Goal: Navigation & Orientation: Find specific page/section

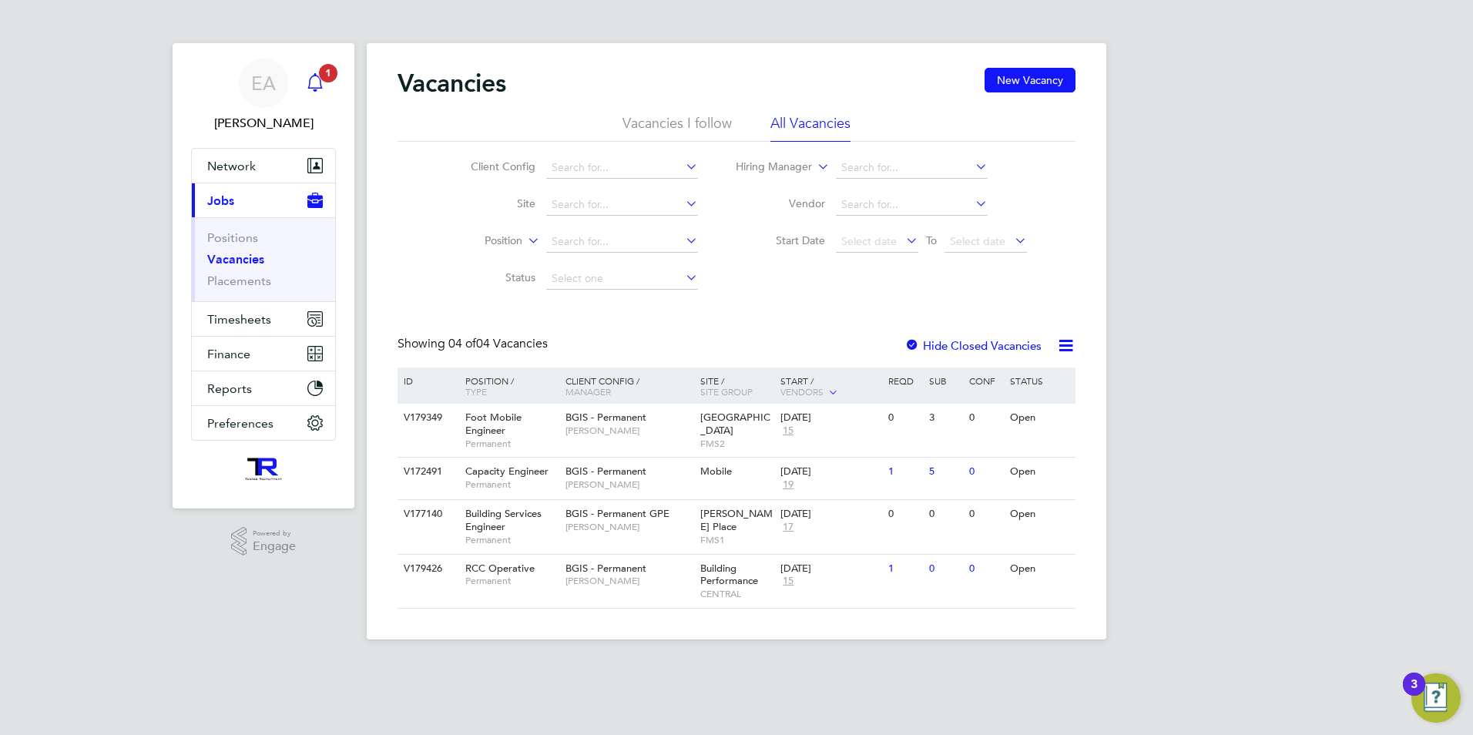
click at [321, 82] on icon "Main navigation" at bounding box center [315, 82] width 18 height 18
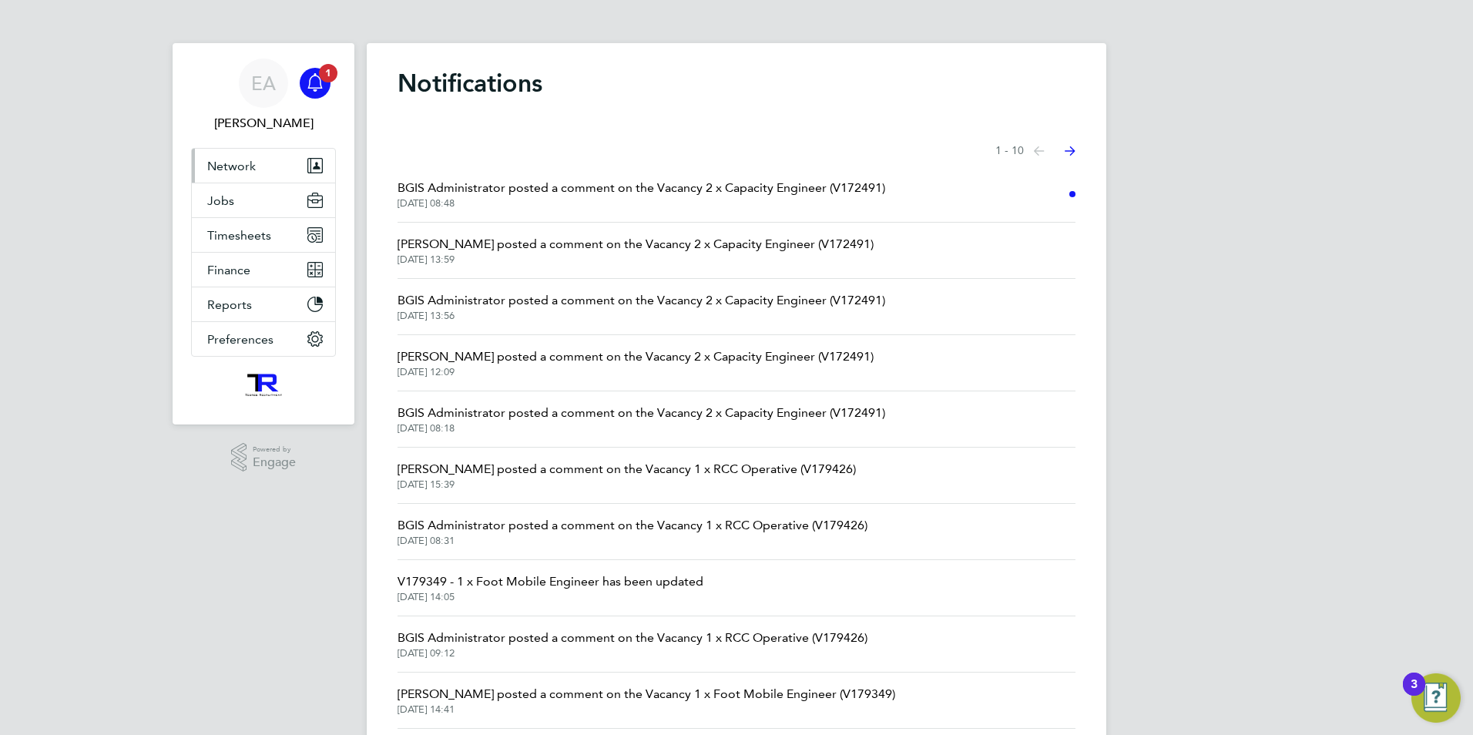
click at [230, 167] on span "Network" at bounding box center [231, 166] width 49 height 15
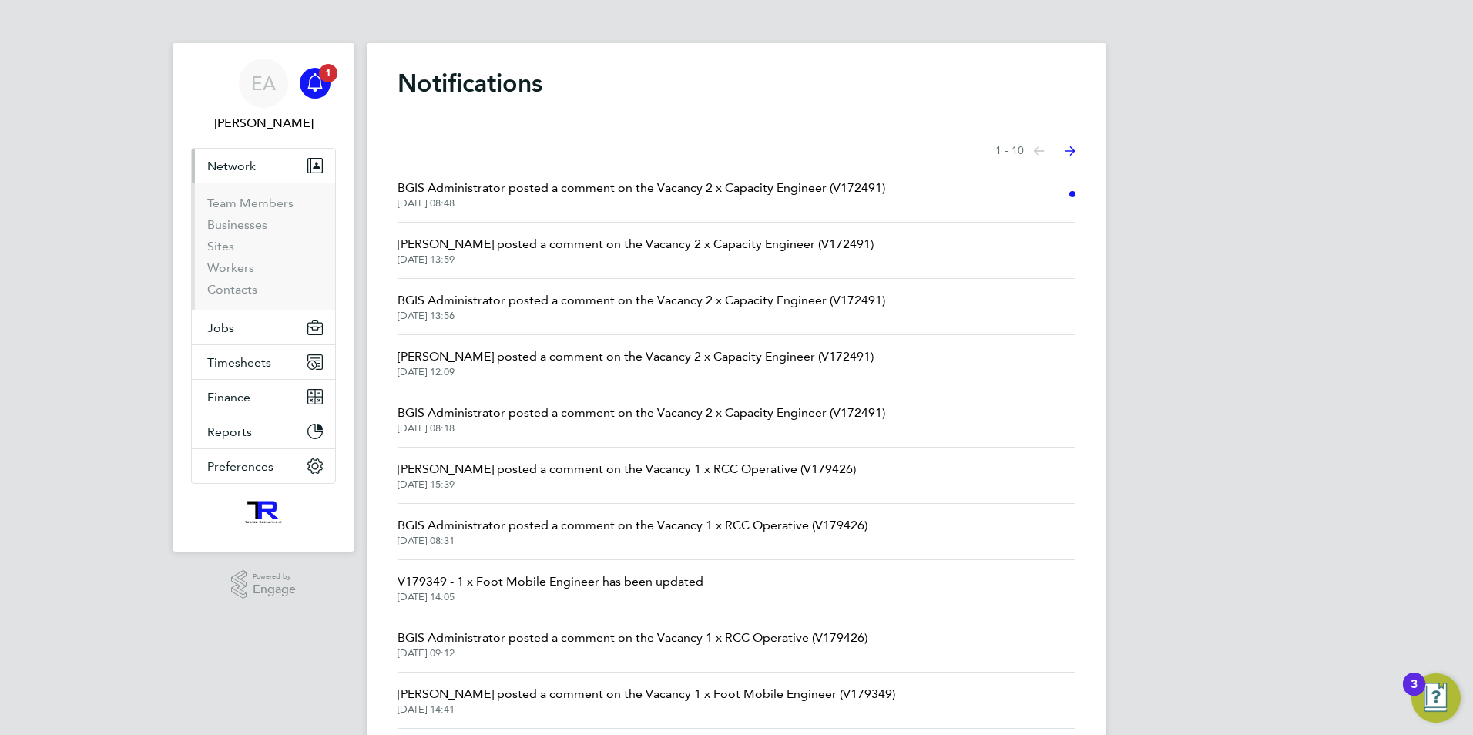
click at [226, 157] on button "Network" at bounding box center [263, 166] width 143 height 34
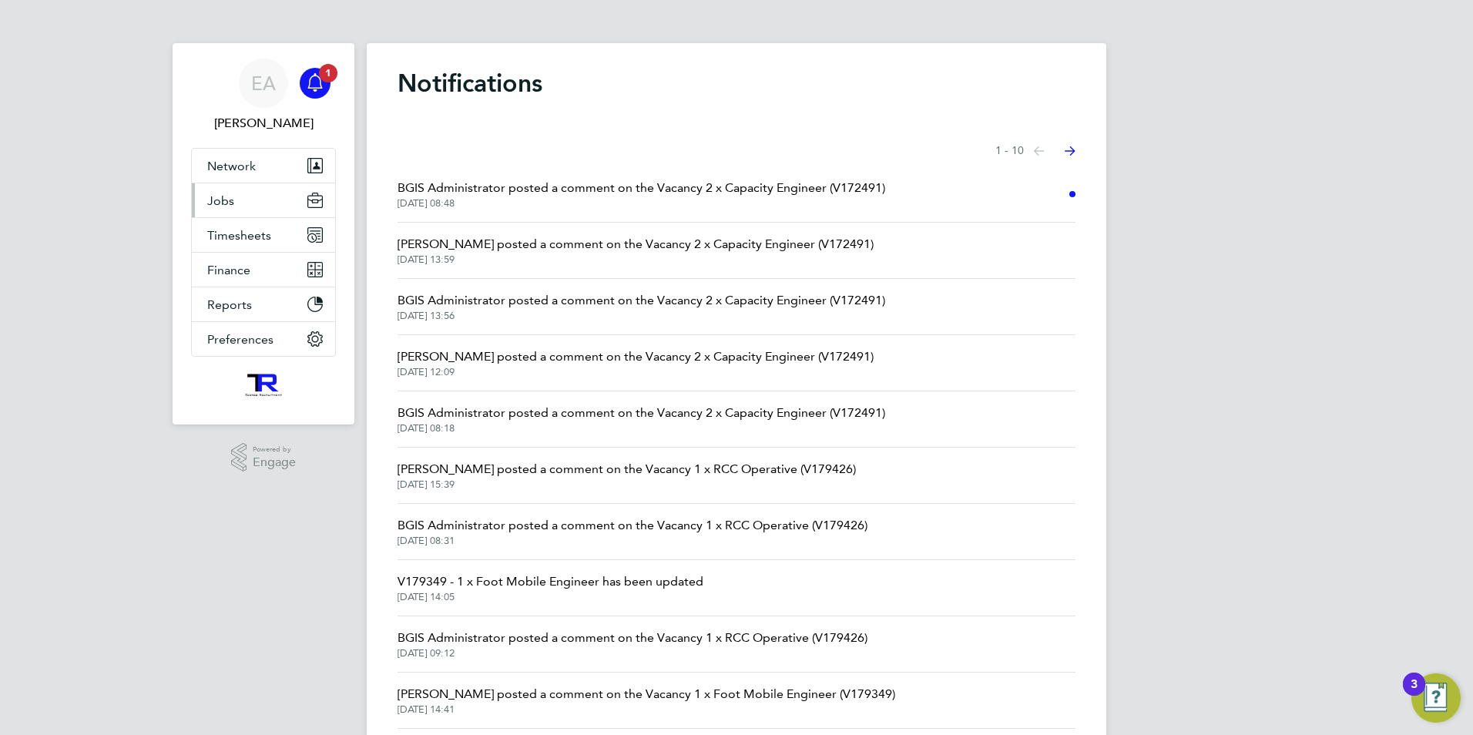
click at [217, 201] on span "Jobs" at bounding box center [220, 200] width 27 height 15
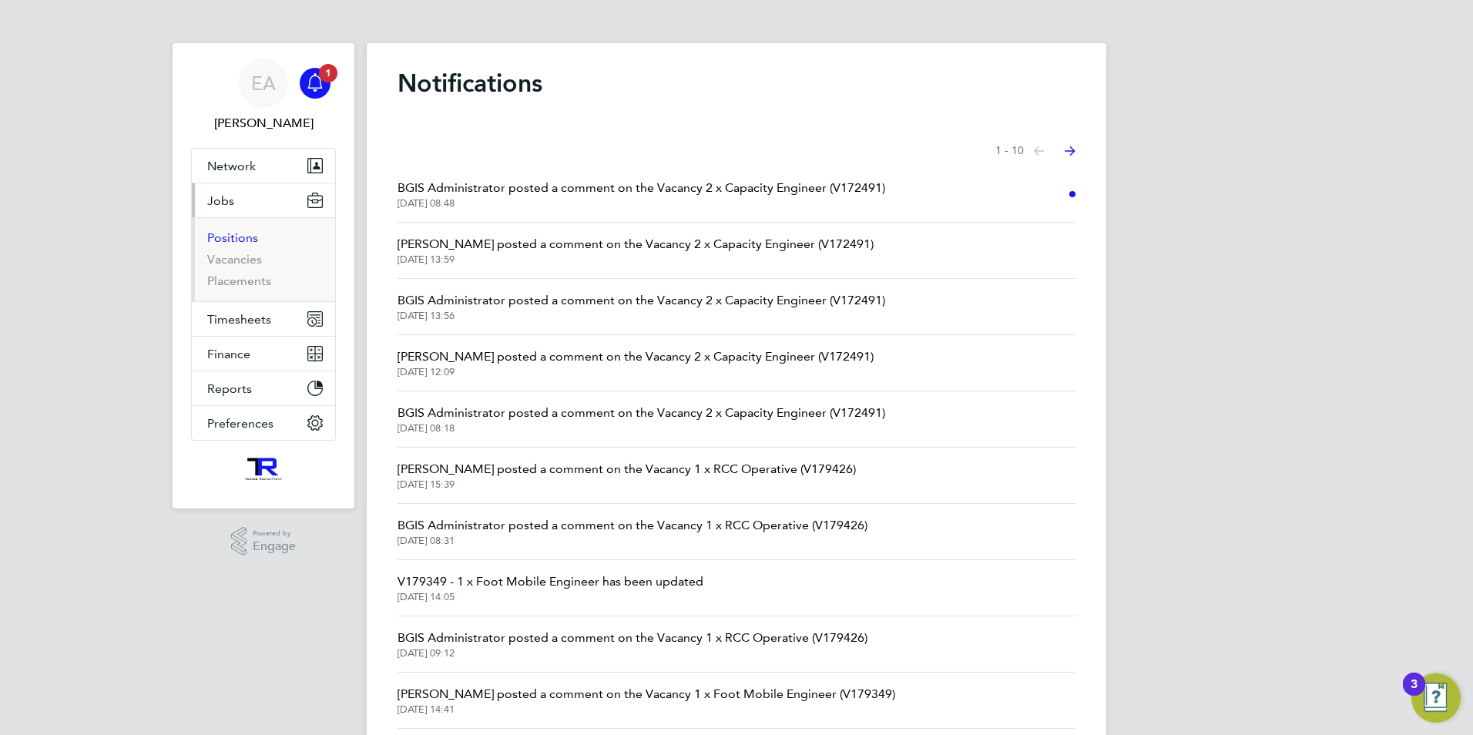
click at [230, 236] on link "Positions" at bounding box center [232, 237] width 51 height 15
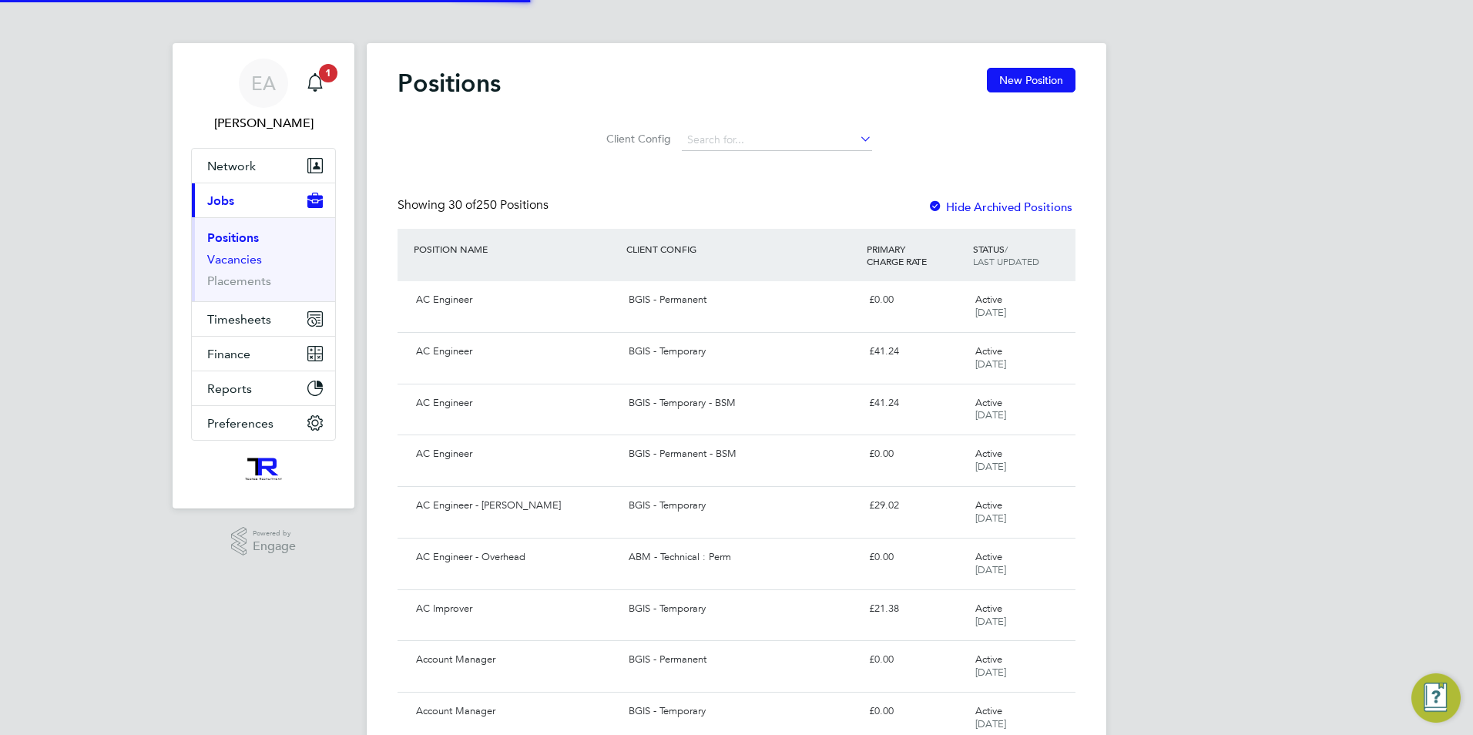
click at [221, 260] on link "Vacancies" at bounding box center [234, 259] width 55 height 15
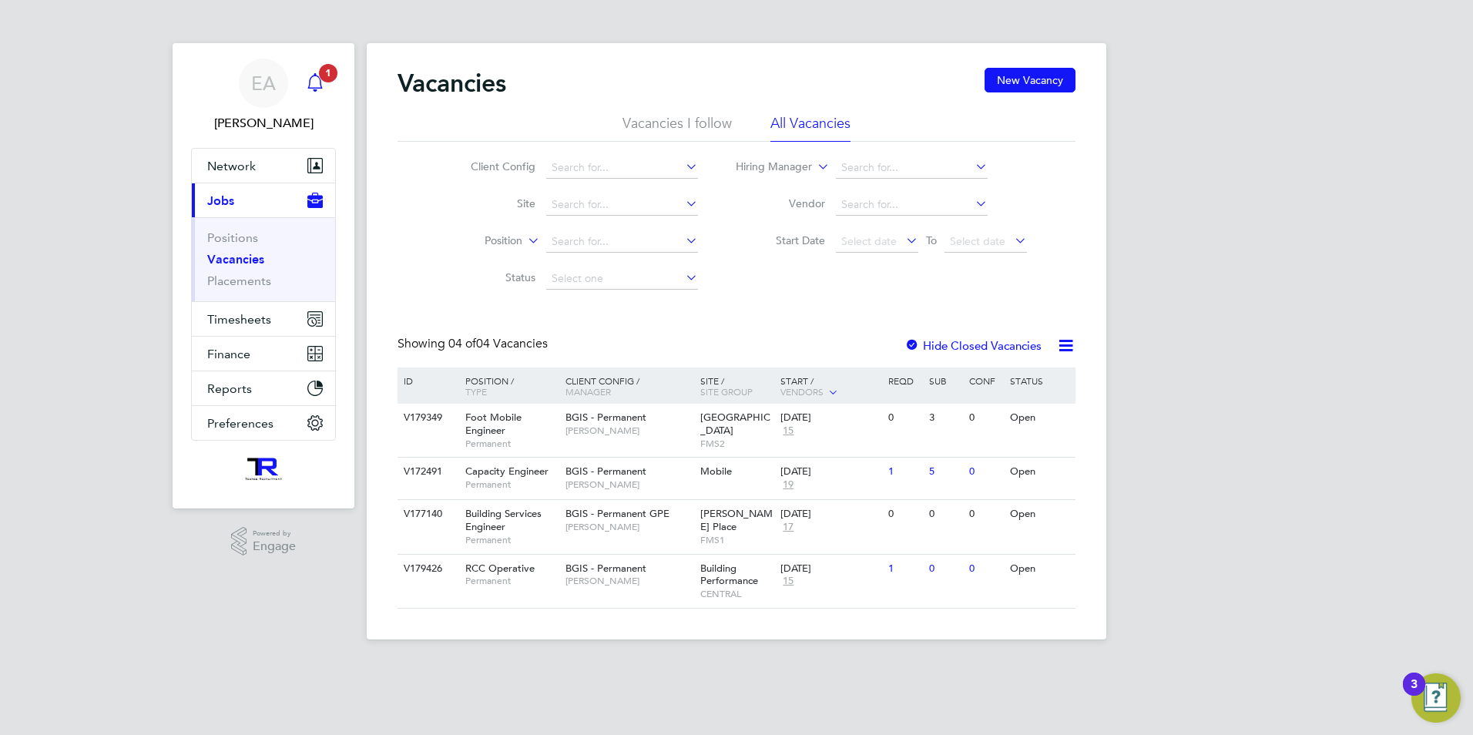
click at [325, 76] on span "1" at bounding box center [328, 73] width 18 height 18
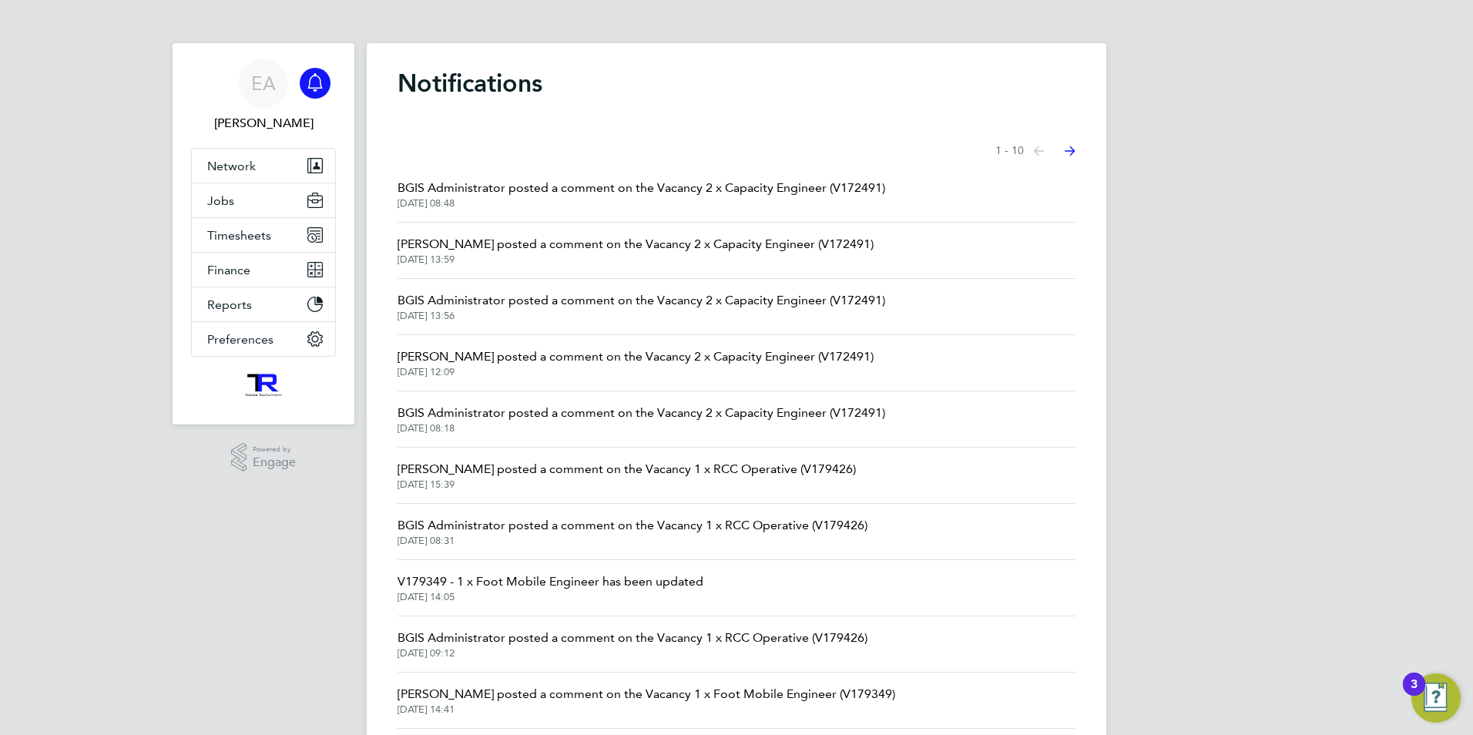
click at [1071, 151] on icon "Select page of notifications list" at bounding box center [1069, 151] width 11 height 10
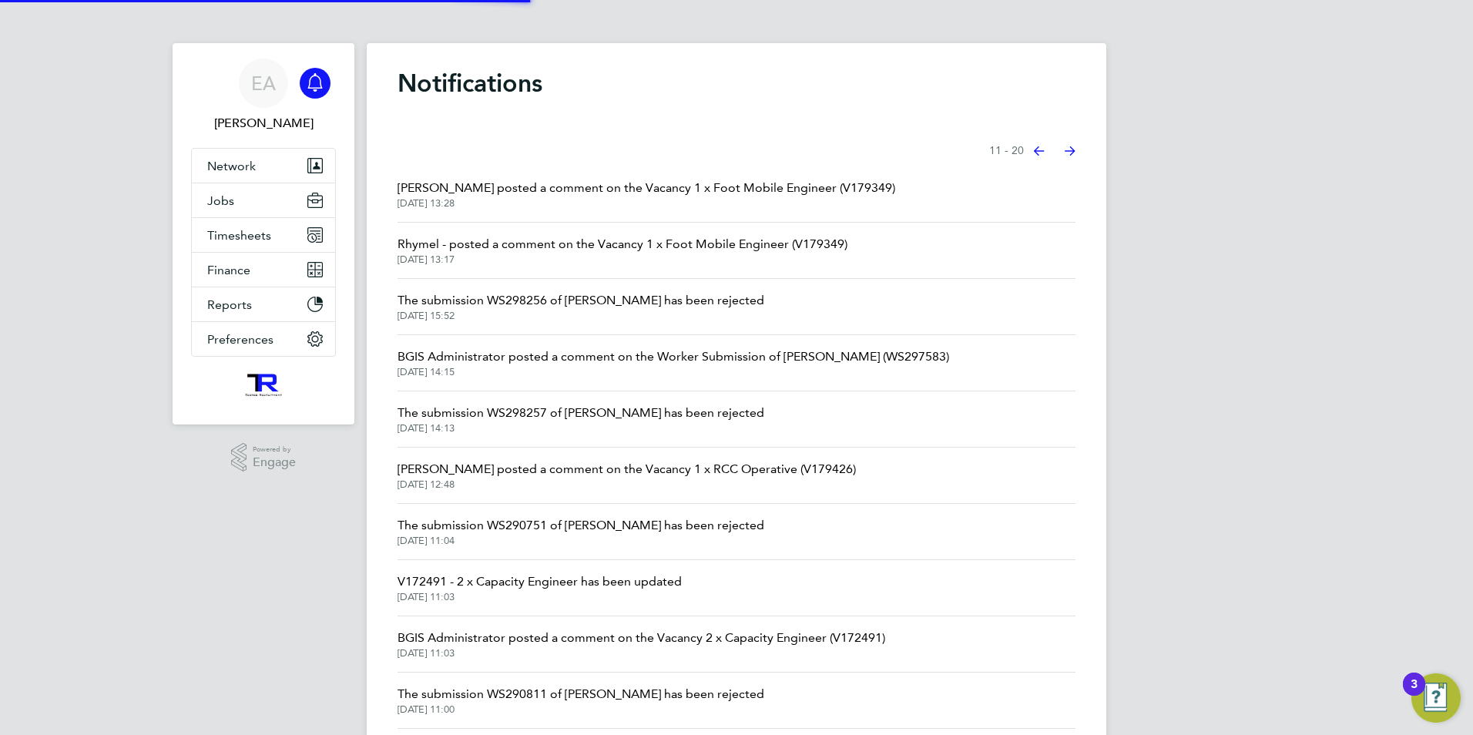
click at [1040, 152] on icon "Select page of notifications list" at bounding box center [1039, 150] width 11 height 9
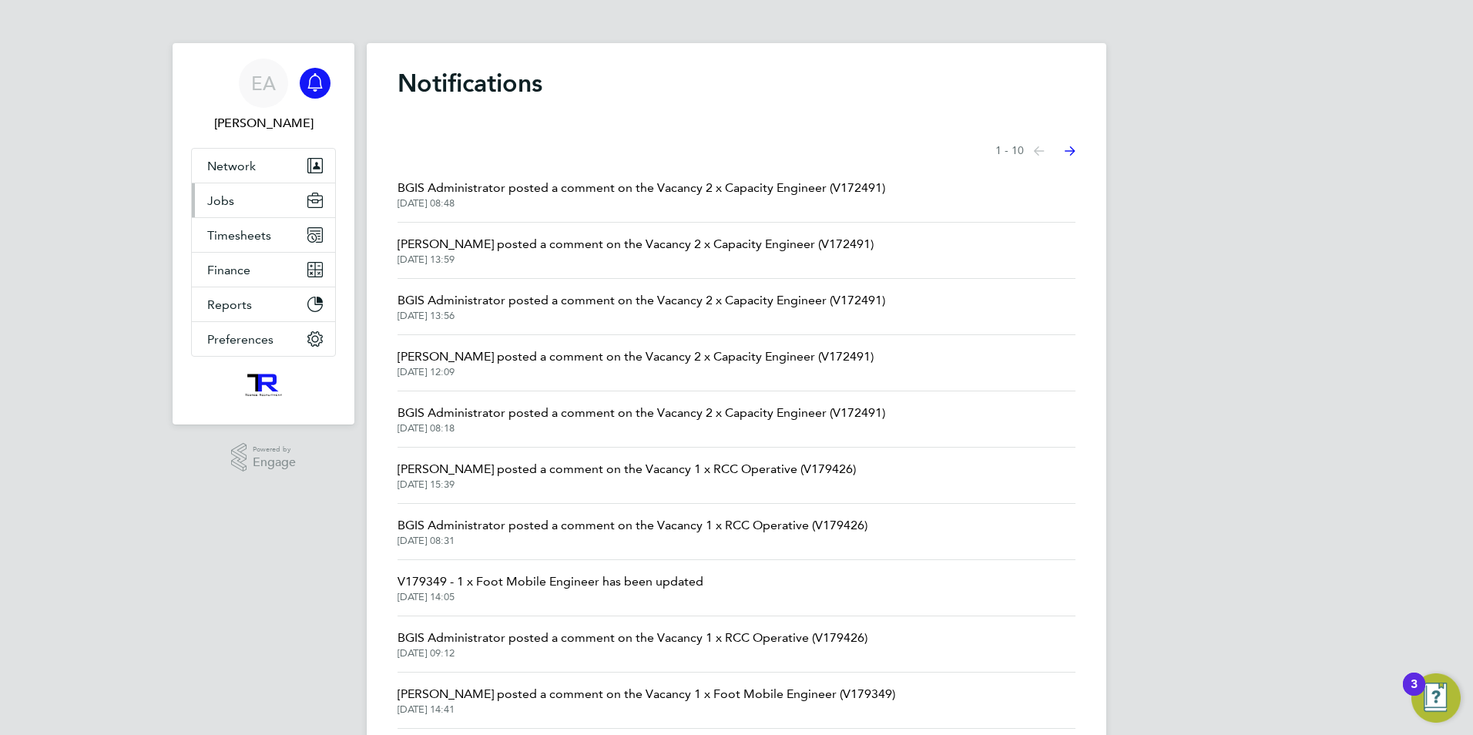
click at [239, 183] on button "Jobs" at bounding box center [263, 200] width 143 height 34
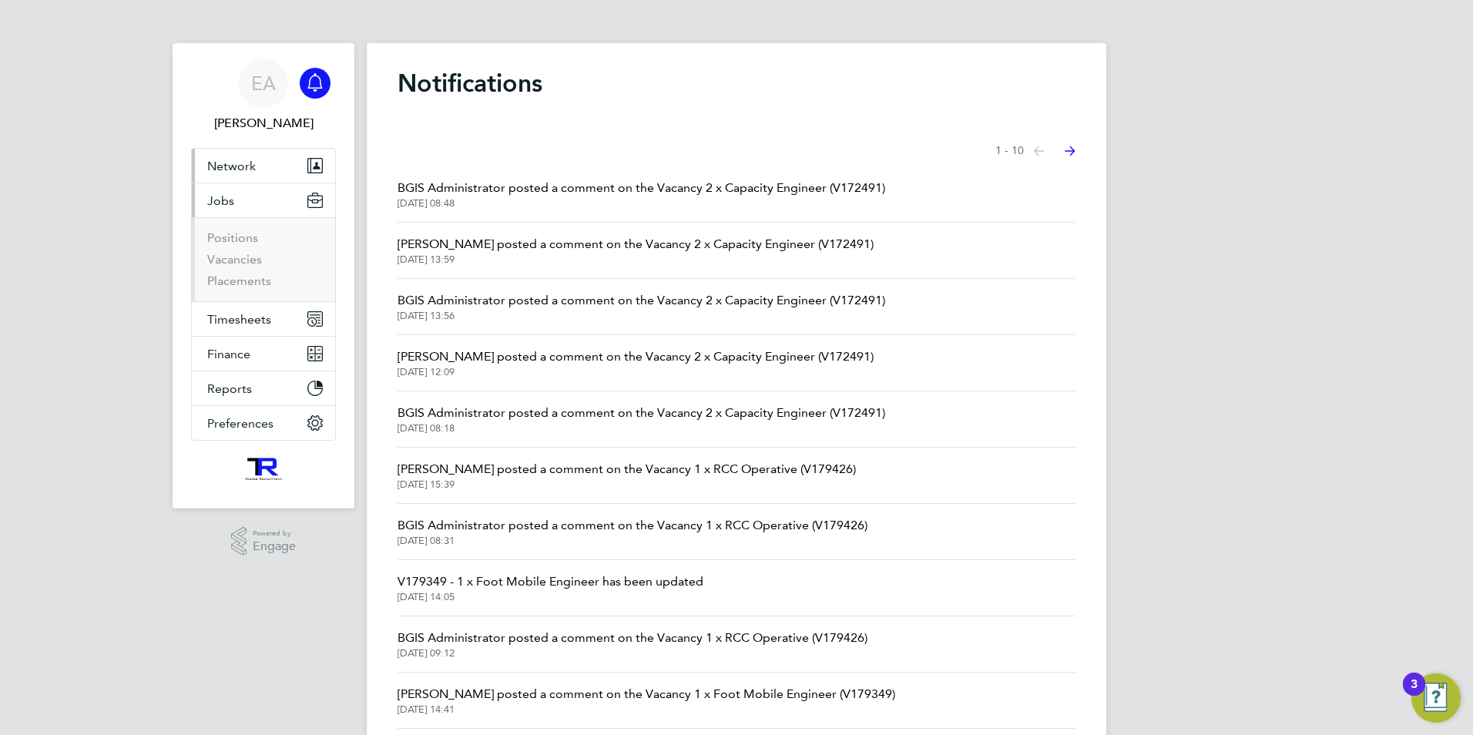
click at [243, 173] on span "Network" at bounding box center [231, 166] width 49 height 15
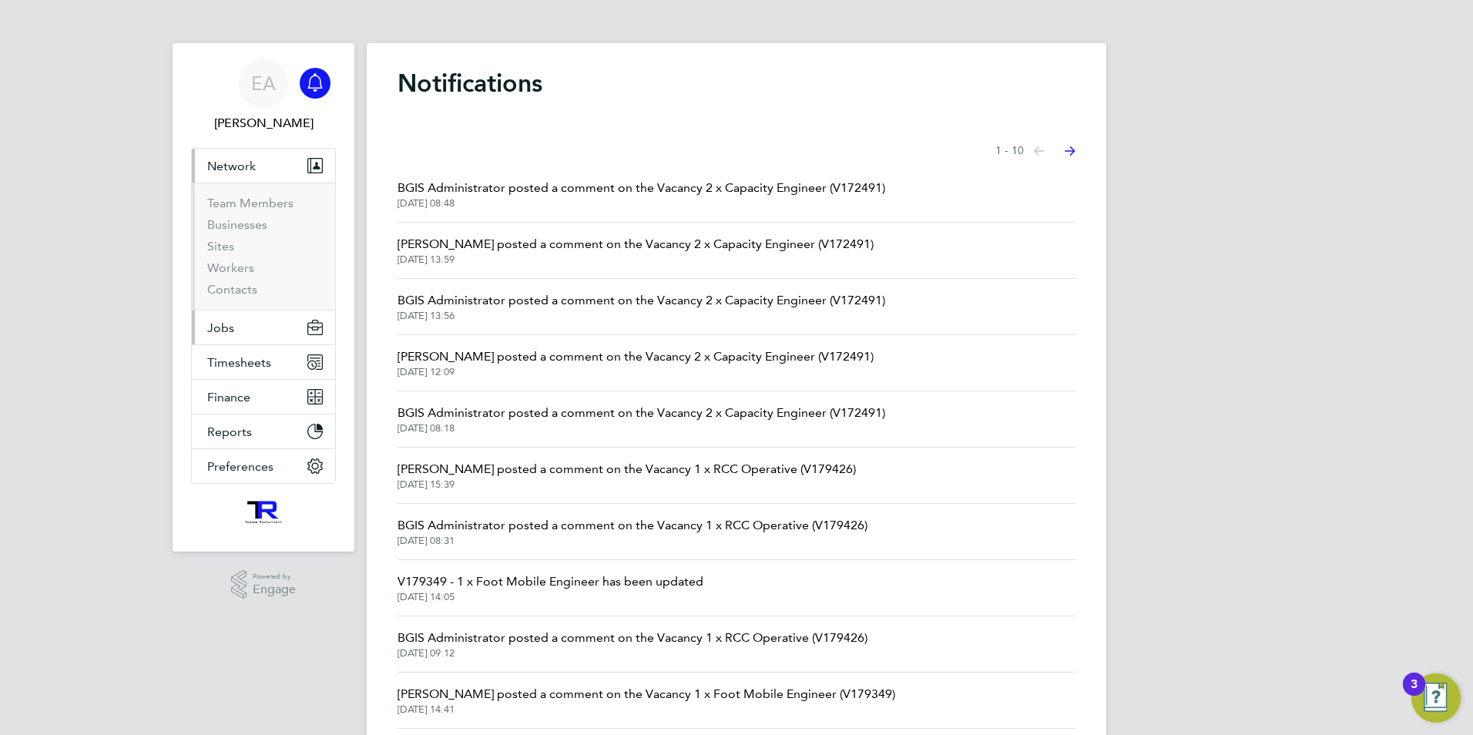
click at [219, 330] on span "Jobs" at bounding box center [220, 327] width 27 height 15
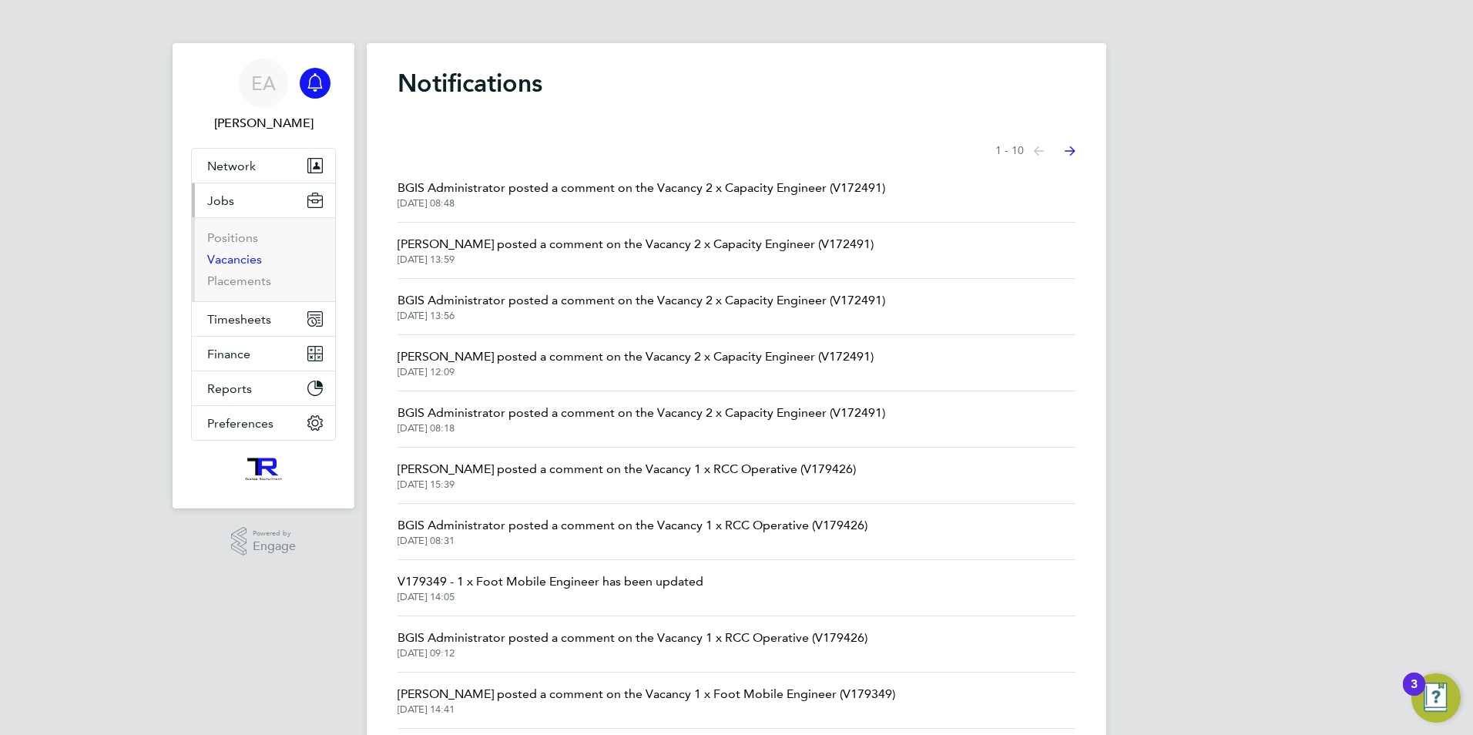
click at [224, 261] on link "Vacancies" at bounding box center [234, 259] width 55 height 15
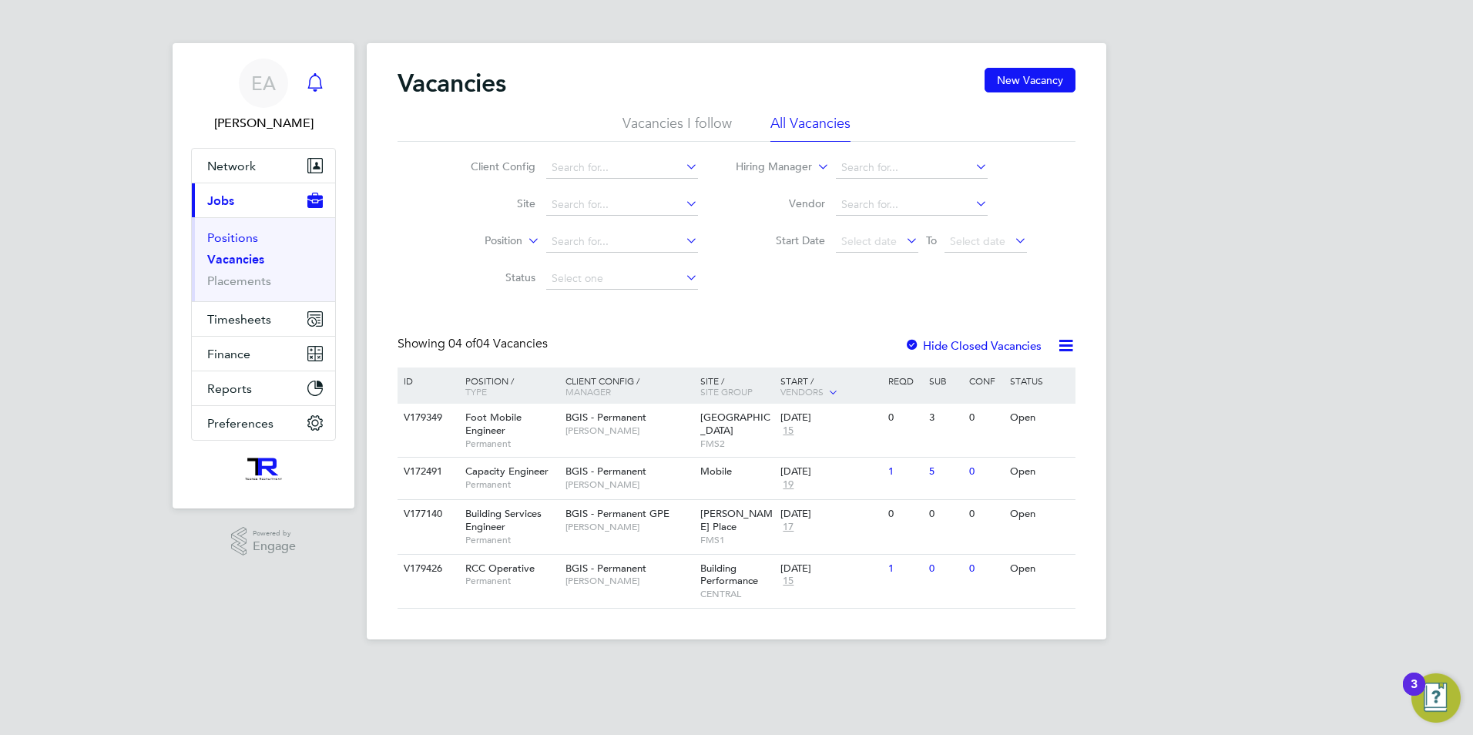
click at [236, 240] on link "Positions" at bounding box center [232, 237] width 51 height 15
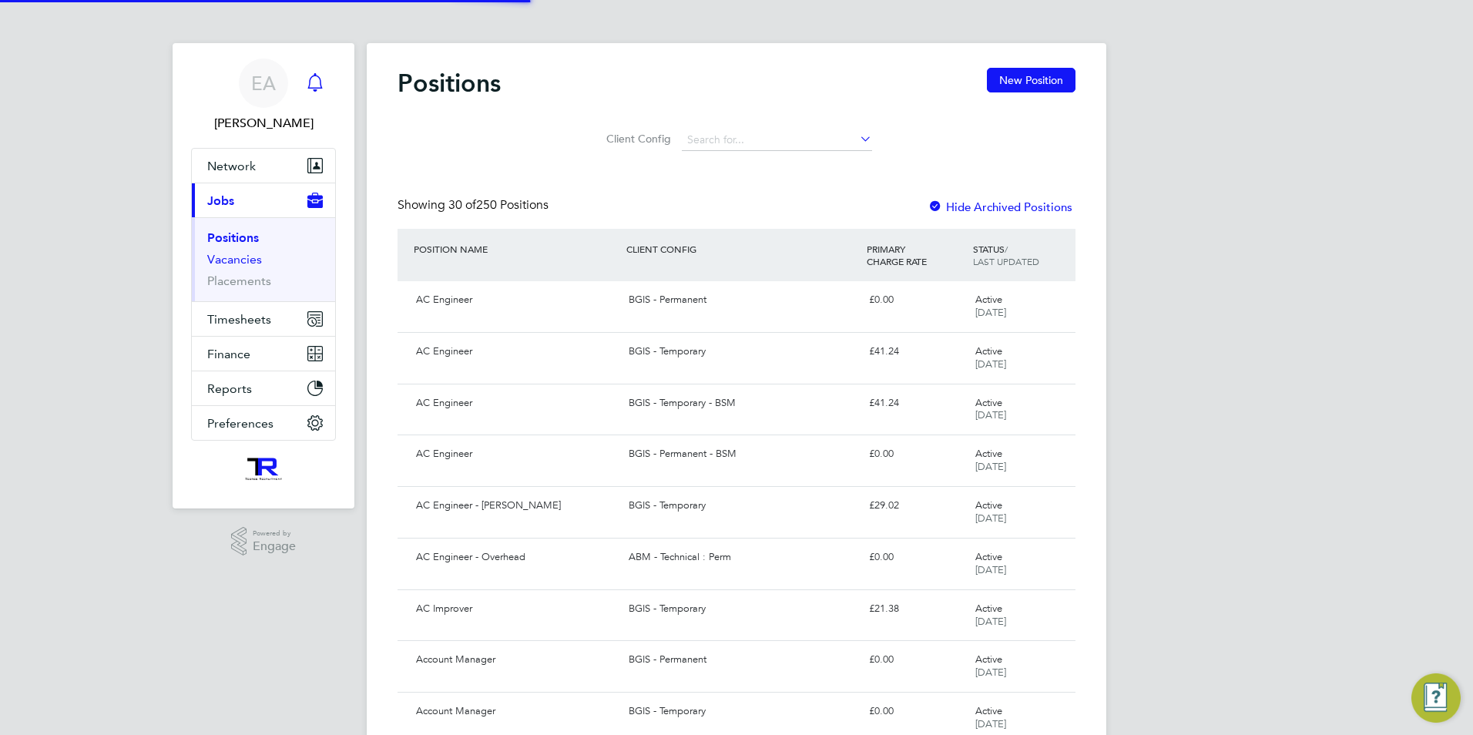
click at [230, 260] on link "Vacancies" at bounding box center [234, 259] width 55 height 15
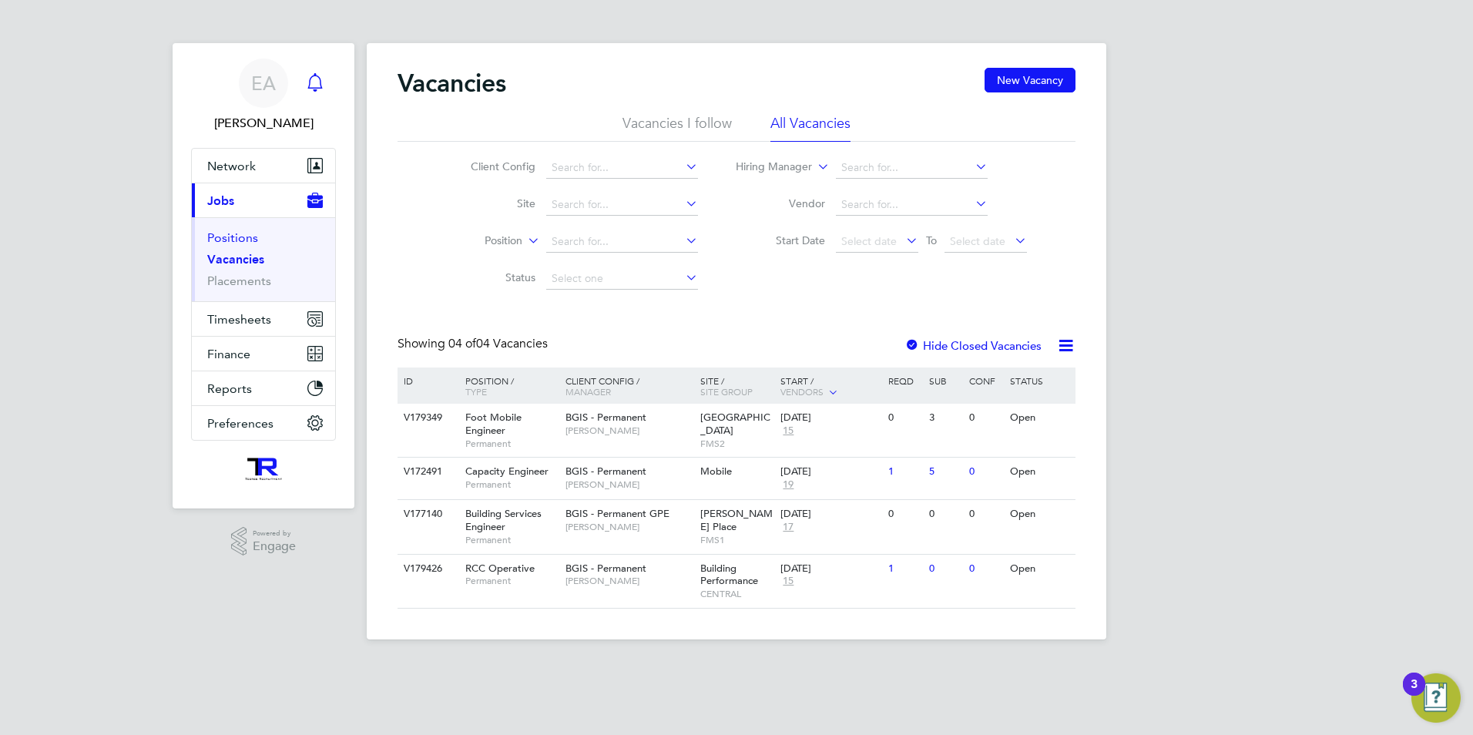
click at [245, 237] on link "Positions" at bounding box center [232, 237] width 51 height 15
